Goal: Find specific page/section: Find specific page/section

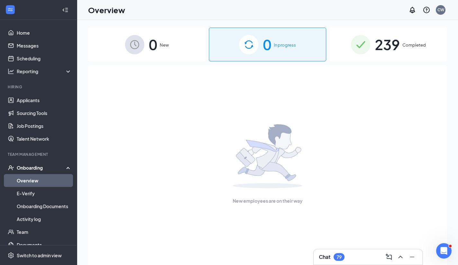
click at [400, 40] on span "239" at bounding box center [387, 44] width 25 height 22
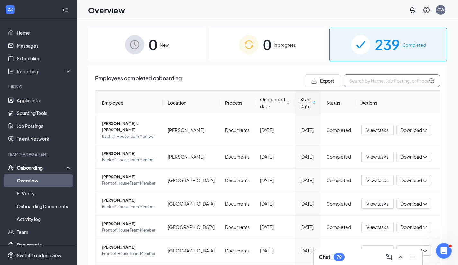
click at [357, 79] on input "text" at bounding box center [392, 80] width 96 height 13
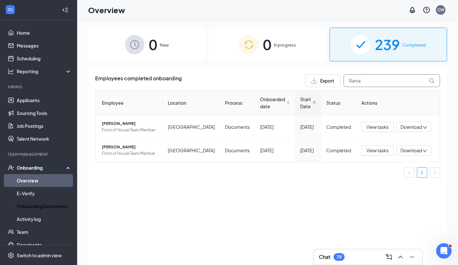
scroll to position [22, 0]
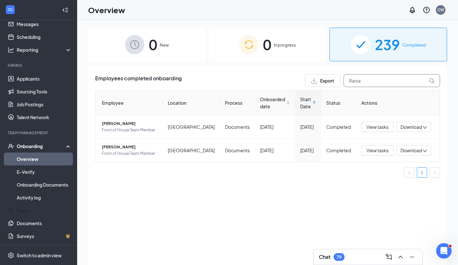
type input "Rania"
click at [39, 211] on link "Team" at bounding box center [44, 210] width 55 height 13
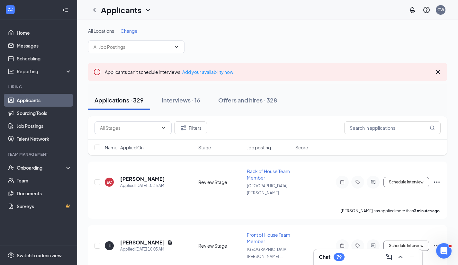
click at [246, 100] on div "Offers and hires · 328" at bounding box center [247, 100] width 59 height 8
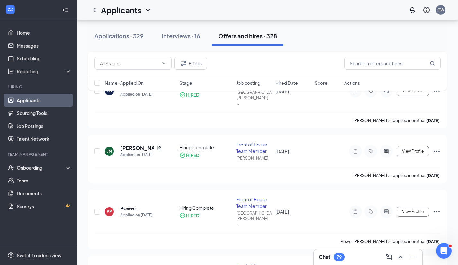
scroll to position [147, 0]
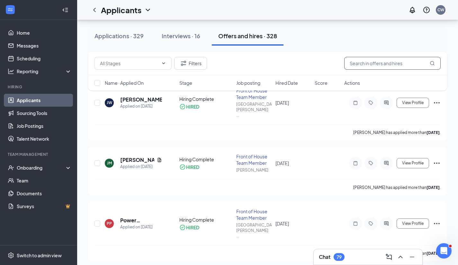
click at [378, 68] on input "text" at bounding box center [392, 63] width 96 height 13
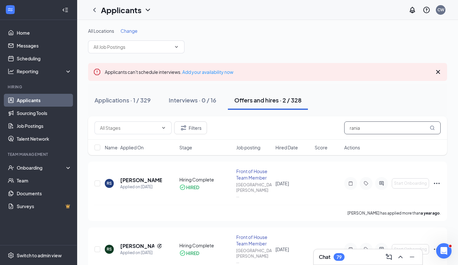
type input "rania"
click at [131, 97] on div "Applications · 1 / 329" at bounding box center [123, 100] width 56 height 8
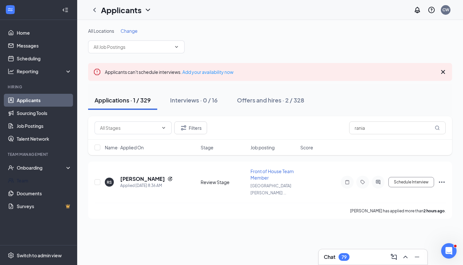
click at [41, 180] on link "Team" at bounding box center [44, 180] width 55 height 13
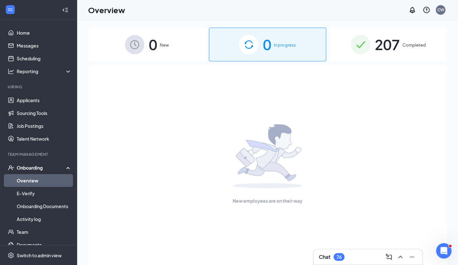
click at [394, 44] on span "207" at bounding box center [387, 44] width 25 height 22
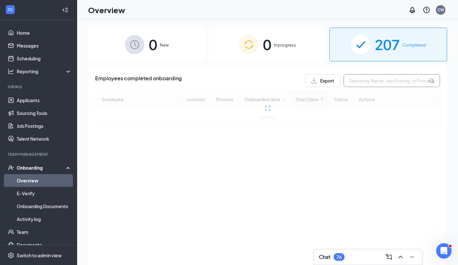
click at [350, 79] on input "text" at bounding box center [392, 80] width 96 height 13
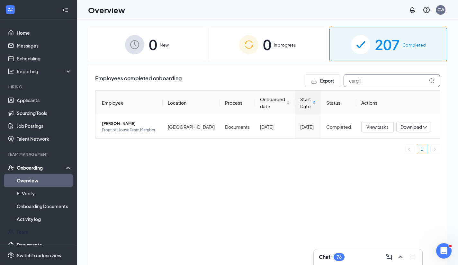
type input "cargil"
click at [44, 232] on link "Team" at bounding box center [44, 232] width 55 height 13
